Goal: Task Accomplishment & Management: Manage account settings

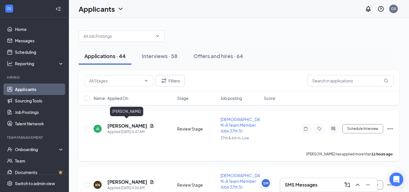
click at [127, 125] on h5 "[PERSON_NAME]" at bounding box center [127, 126] width 40 height 6
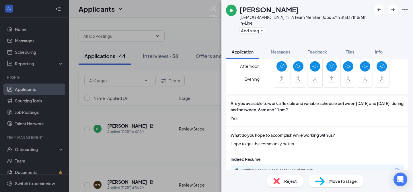
scroll to position [285, 0]
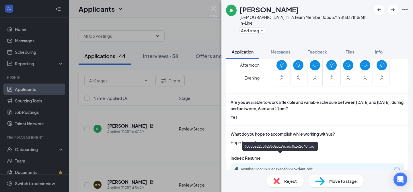
click at [290, 167] on div "6c08ba22c362950a319eceb35162d40f.pdf" at bounding box center [281, 169] width 80 height 5
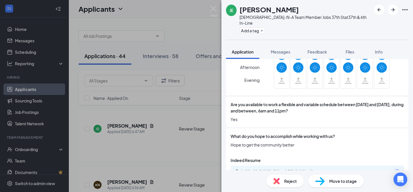
click at [332, 180] on span "Move to stage" at bounding box center [343, 181] width 28 height 6
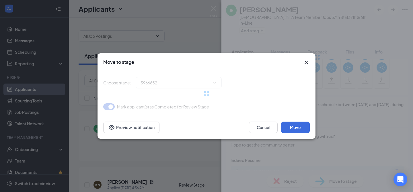
type input "Onsite Interview (next stage)"
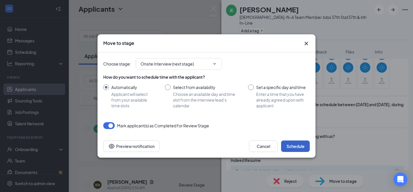
click at [293, 143] on button "Schedule" at bounding box center [295, 146] width 29 height 11
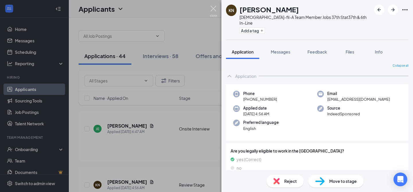
click at [214, 9] on img at bounding box center [213, 11] width 7 height 11
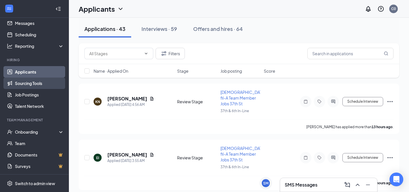
scroll to position [28, 0]
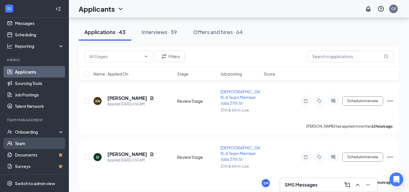
click at [27, 144] on link "Team" at bounding box center [39, 143] width 49 height 11
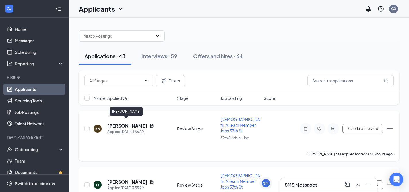
click at [129, 123] on h5 "[PERSON_NAME]" at bounding box center [127, 126] width 40 height 6
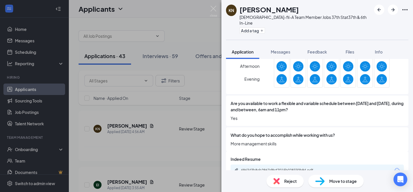
scroll to position [285, 0]
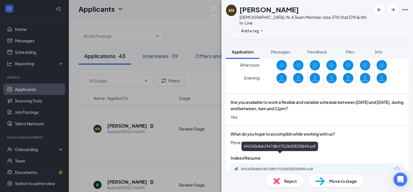
click at [295, 167] on div "696343b8eb2967d8cf7015b028330b94.pdf" at bounding box center [281, 169] width 80 height 5
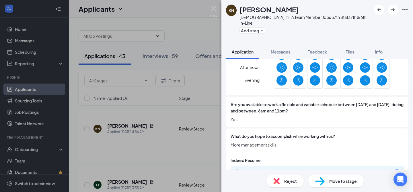
click at [294, 185] on div "Reject" at bounding box center [284, 181] width 37 height 13
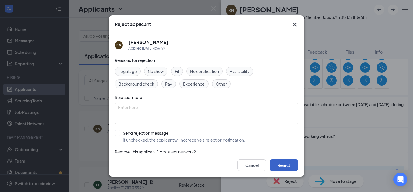
click at [284, 165] on button "Reject" at bounding box center [284, 165] width 29 height 11
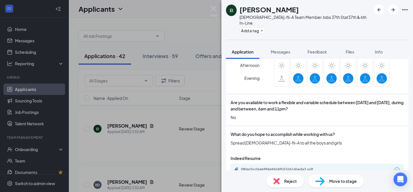
scroll to position [285, 0]
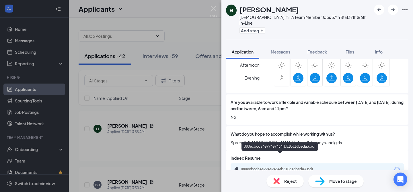
click at [296, 167] on div "080ecbcda4e994e9434fb510616beda3.pdf" at bounding box center [281, 169] width 80 height 5
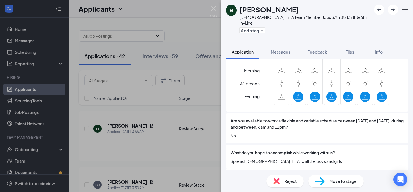
scroll to position [259, 0]
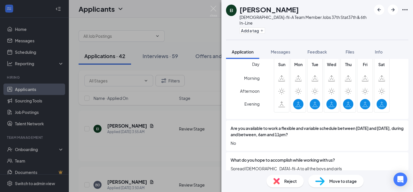
click at [290, 182] on span "Reject" at bounding box center [290, 181] width 13 height 6
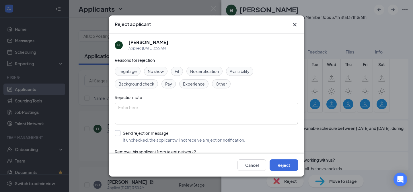
click at [147, 136] on input "Send rejection message If unchecked, the applicant will not receive a rejection…" at bounding box center [180, 136] width 130 height 13
checkbox input "true"
click at [273, 164] on button "Reject" at bounding box center [284, 165] width 29 height 11
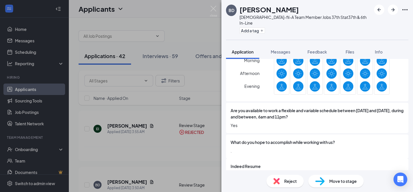
scroll to position [278, 0]
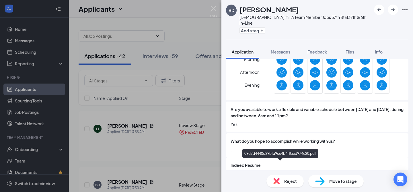
click at [257, 174] on div "09d7d4440d29bfa9ce4b4f8aed974e20.pdf" at bounding box center [281, 176] width 80 height 5
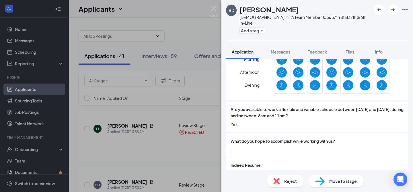
click at [285, 180] on span "Reject" at bounding box center [290, 181] width 13 height 6
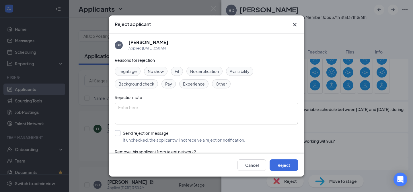
click at [134, 137] on input "Send rejection message If unchecked, the applicant will not receive a rejection…" at bounding box center [180, 136] width 130 height 13
checkbox input "true"
click at [285, 165] on button "Reject" at bounding box center [284, 165] width 29 height 11
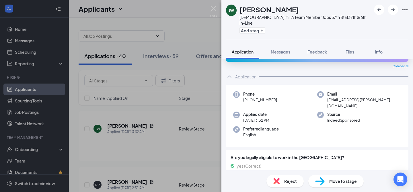
scroll to position [34, 0]
